Goal: Register for event/course

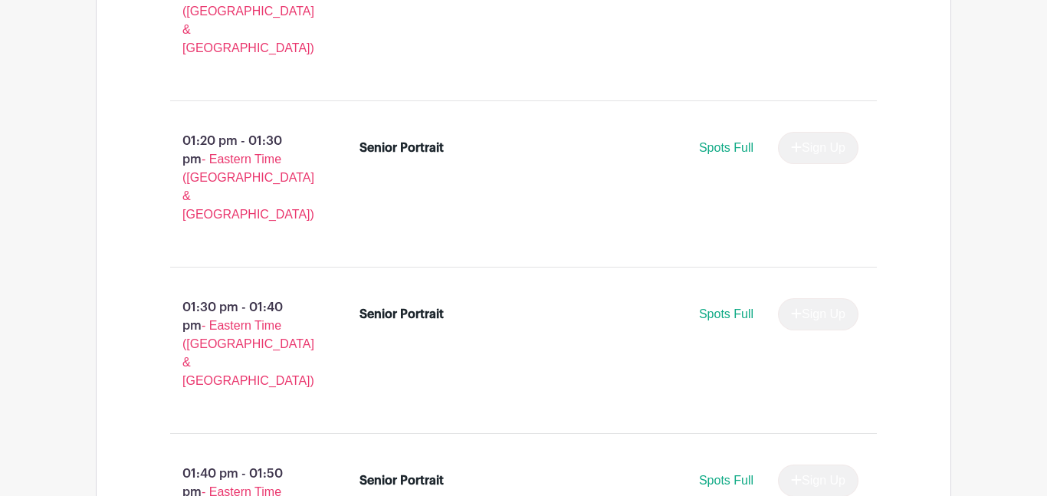
scroll to position [5377, 0]
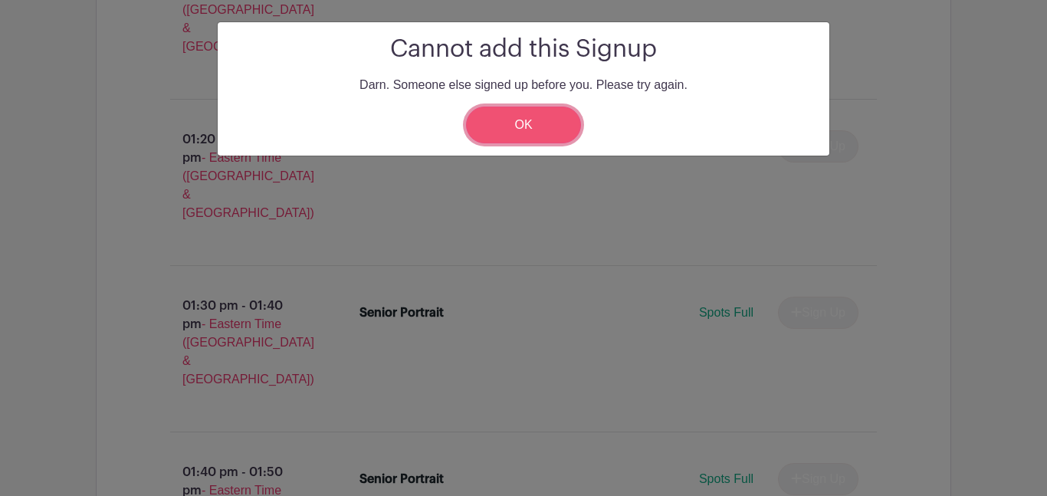
click at [510, 122] on link "OK" at bounding box center [523, 125] width 115 height 37
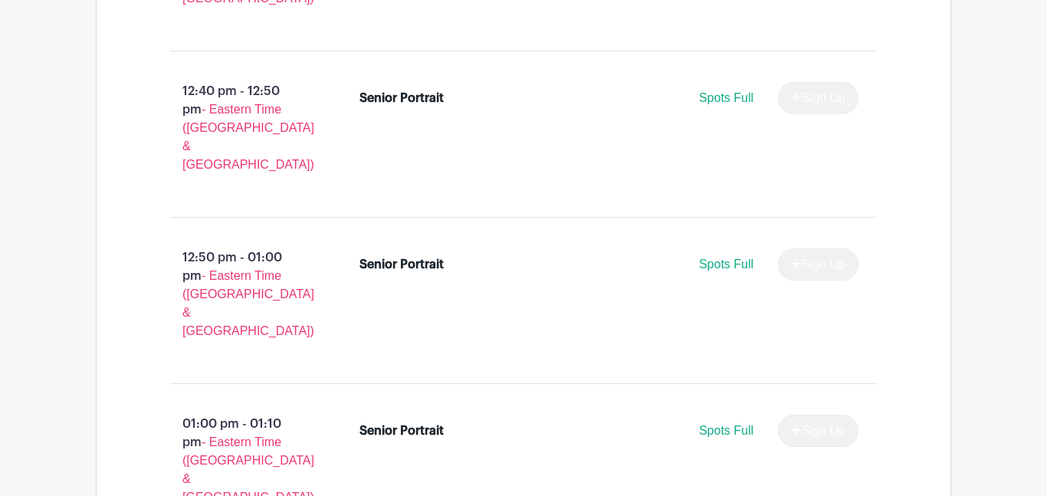
scroll to position [5502, 0]
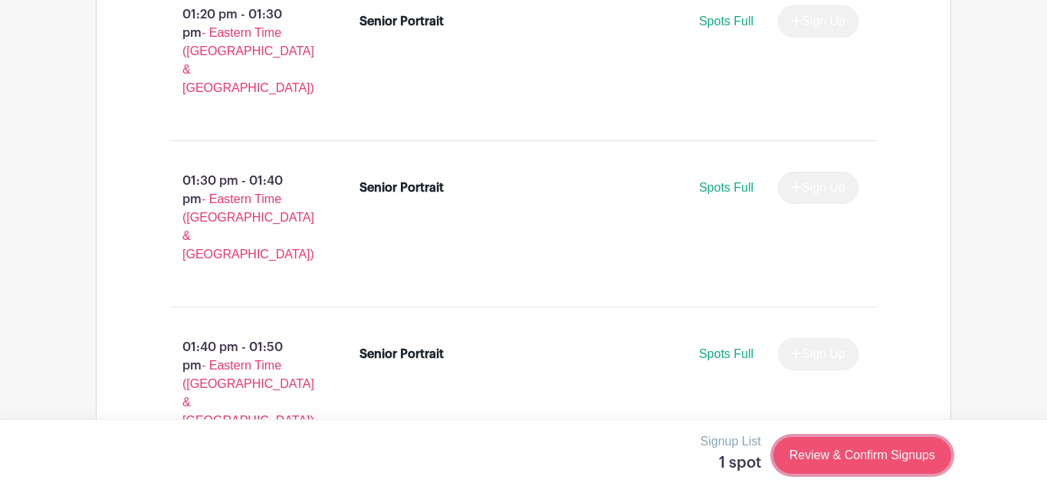
click at [815, 462] on link "Review & Confirm Signups" at bounding box center [862, 455] width 178 height 37
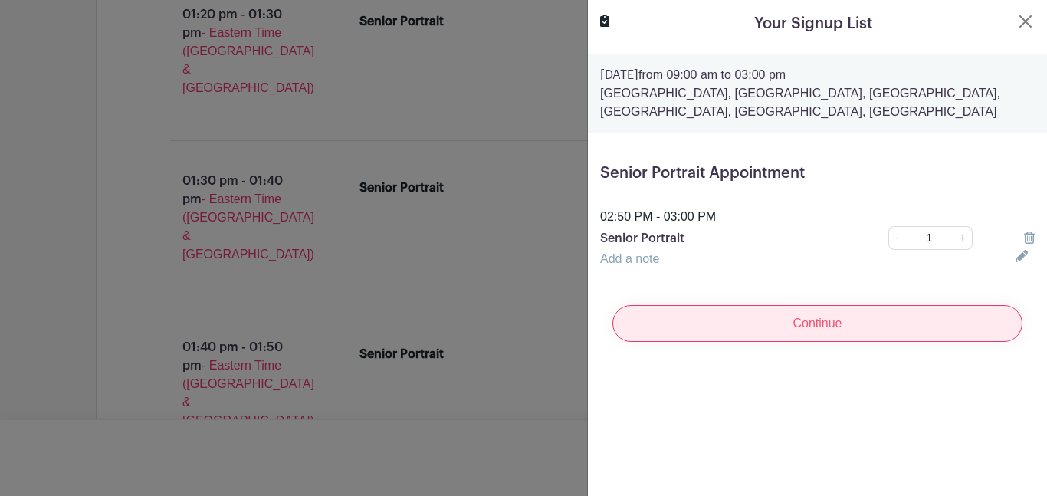
click at [805, 320] on input "Continue" at bounding box center [817, 323] width 410 height 37
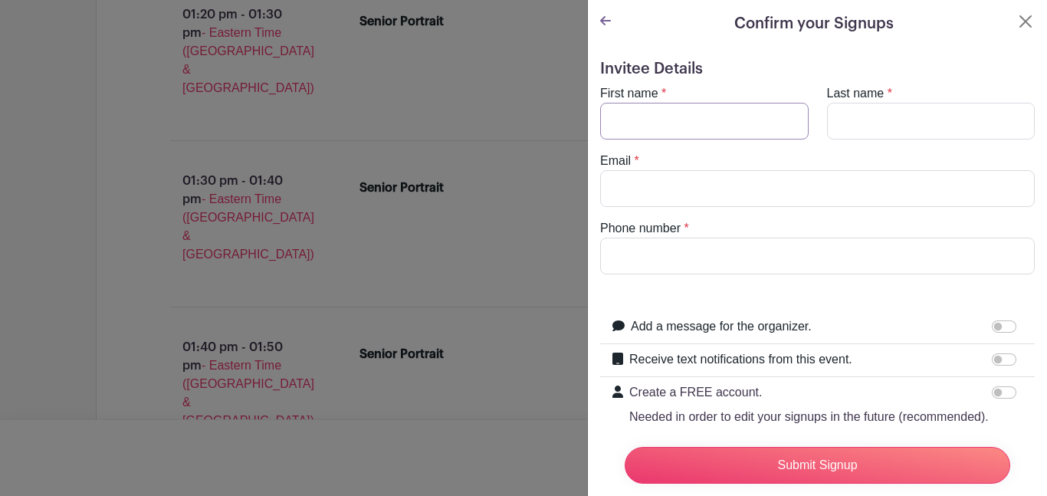
click at [656, 130] on input "First name" at bounding box center [704, 121] width 209 height 37
type input "z"
type input "Zoey"
click at [902, 123] on input "Last name" at bounding box center [931, 121] width 209 height 37
type input "Arnold"
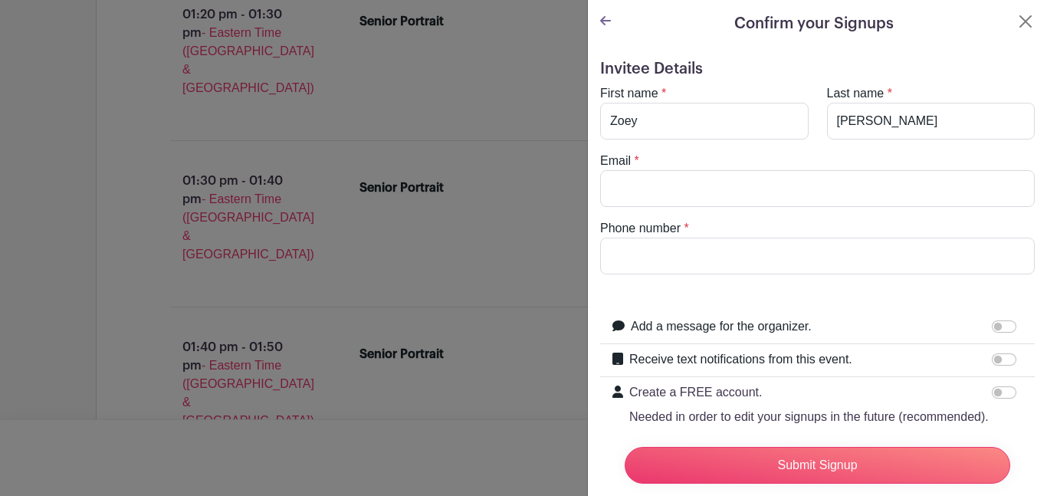
click at [849, 166] on div "Email *" at bounding box center [817, 179] width 453 height 55
click at [819, 189] on input "Email" at bounding box center [817, 188] width 435 height 37
type input "z"
type input "zoeybarnold@gmail.com"
click at [781, 277] on form "Invitee Details First name * Zoey Last name * Arnold Email * zoeybarnold@gmail.…" at bounding box center [817, 295] width 435 height 471
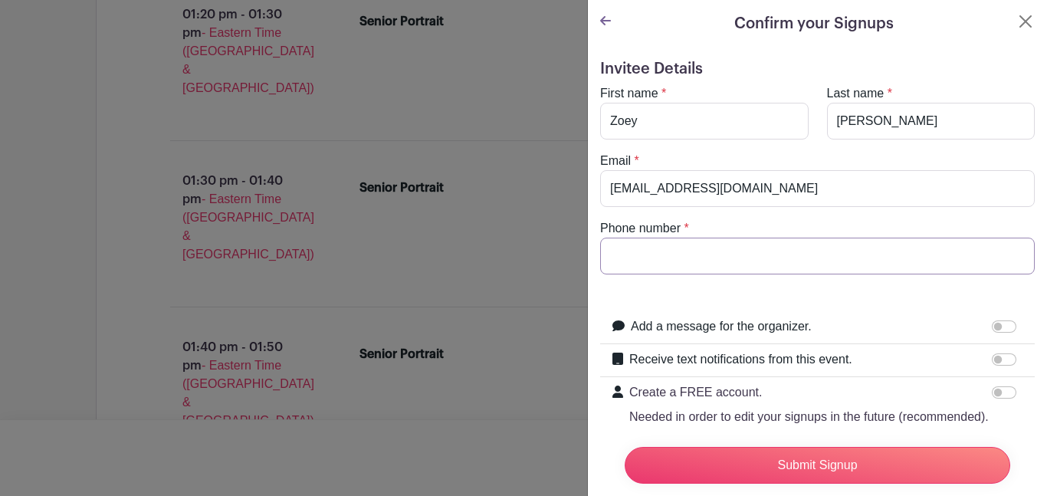
click at [774, 267] on input "Phone number" at bounding box center [817, 256] width 435 height 37
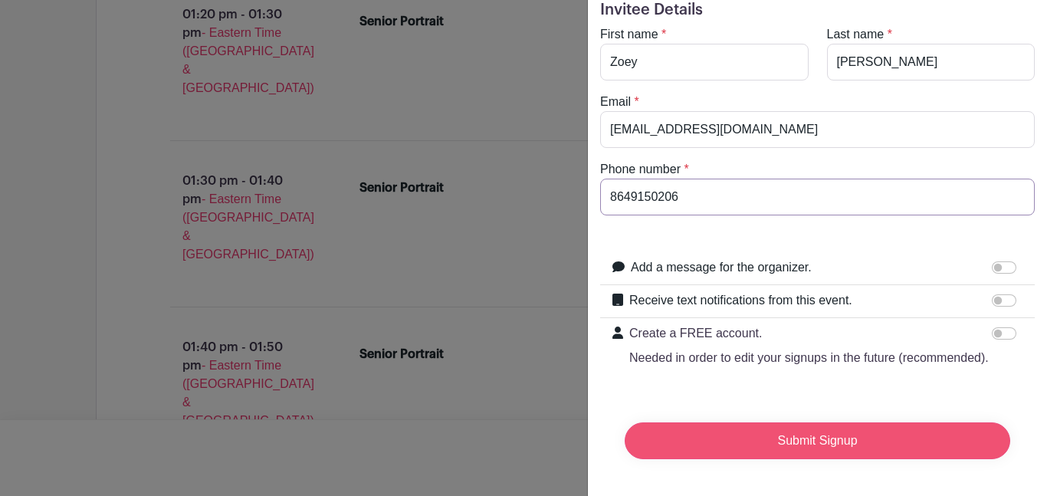
type input "8649150206"
click at [752, 442] on input "Submit Signup" at bounding box center [818, 440] width 386 height 37
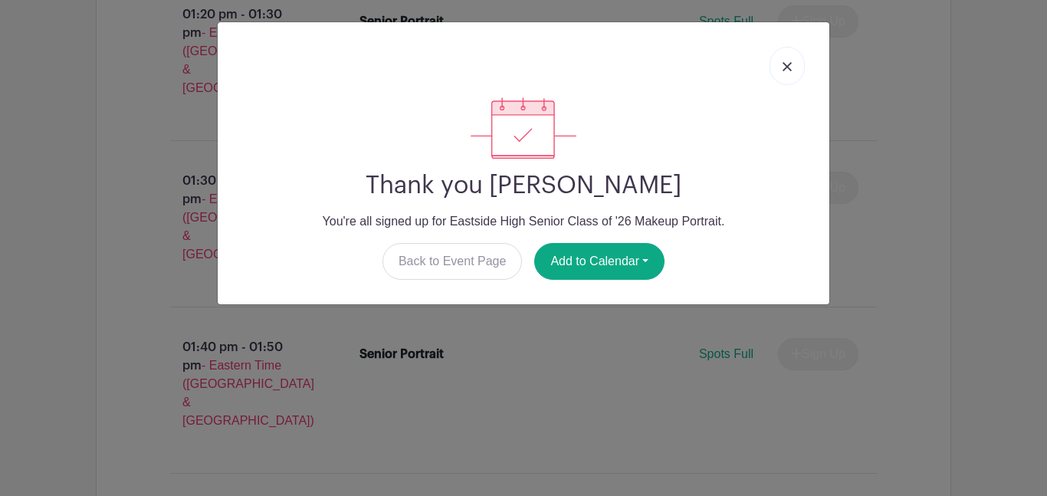
click at [788, 69] on img at bounding box center [787, 66] width 9 height 9
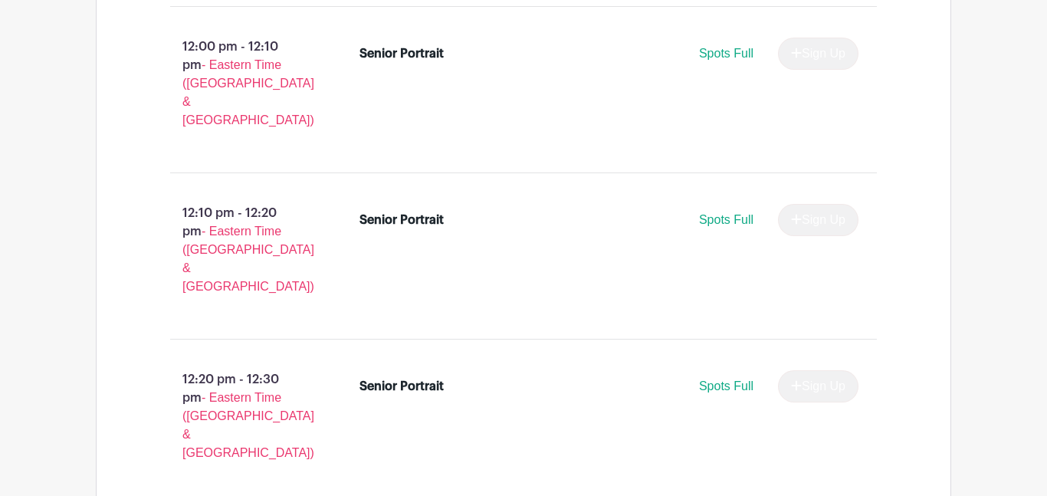
scroll to position [5504, 0]
